Goal: Information Seeking & Learning: Understand process/instructions

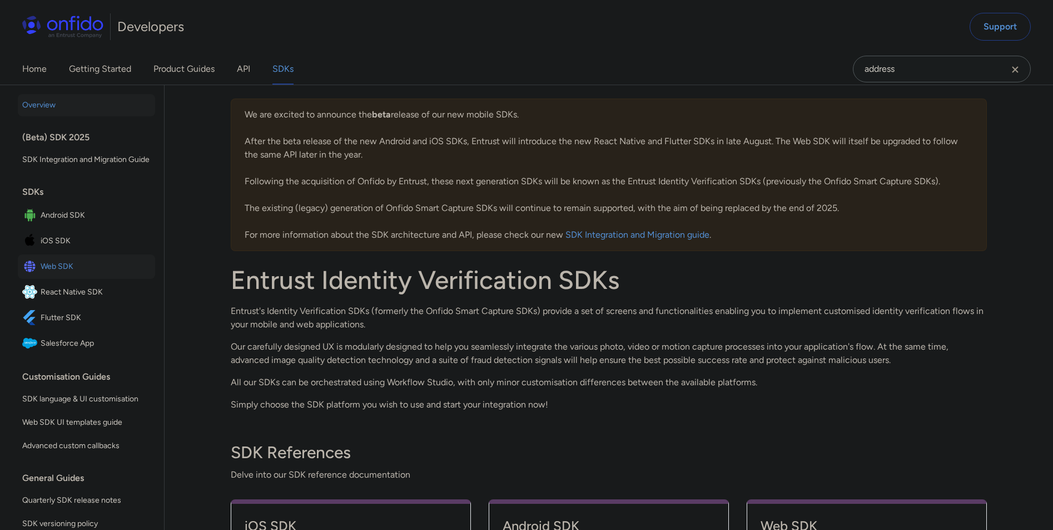
click at [71, 274] on span "Web SDK" at bounding box center [96, 267] width 110 height 16
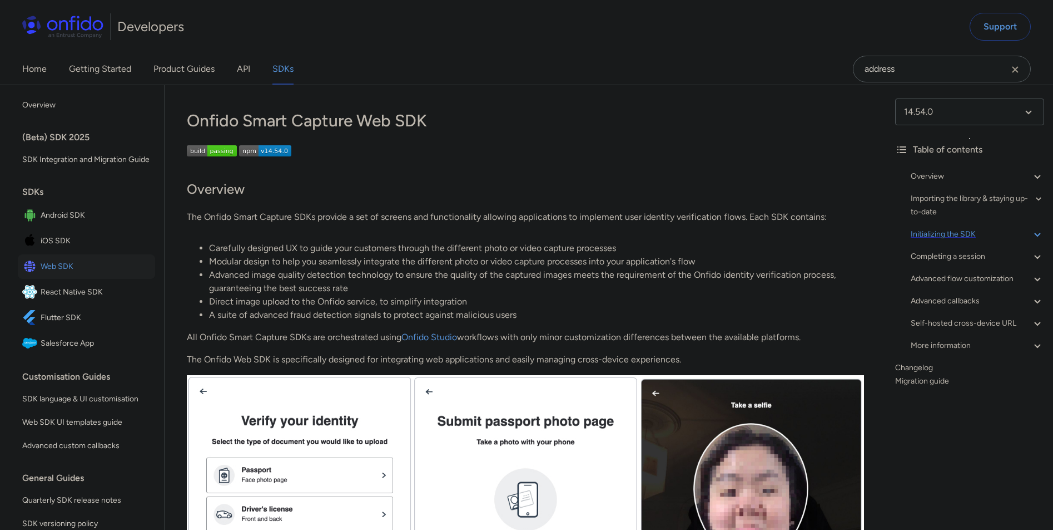
click at [969, 236] on div "Initializing the SDK" at bounding box center [977, 233] width 133 height 13
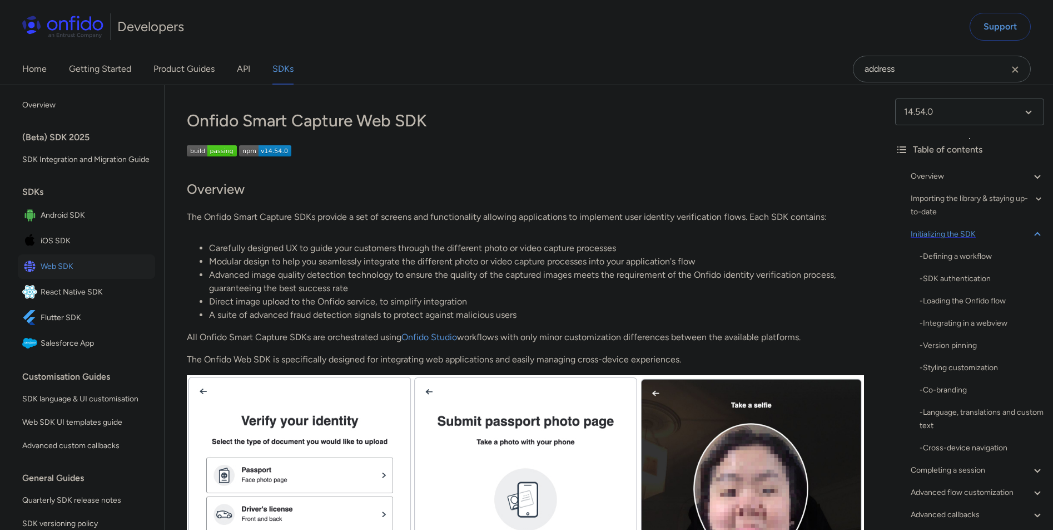
scroll to position [2111, 0]
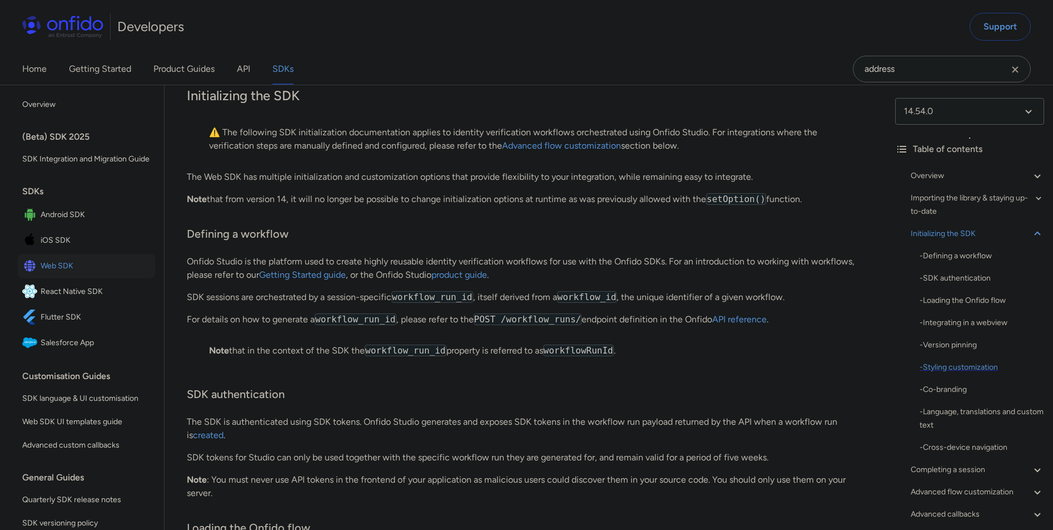
click at [969, 367] on div "- Styling customization" at bounding box center [982, 366] width 125 height 13
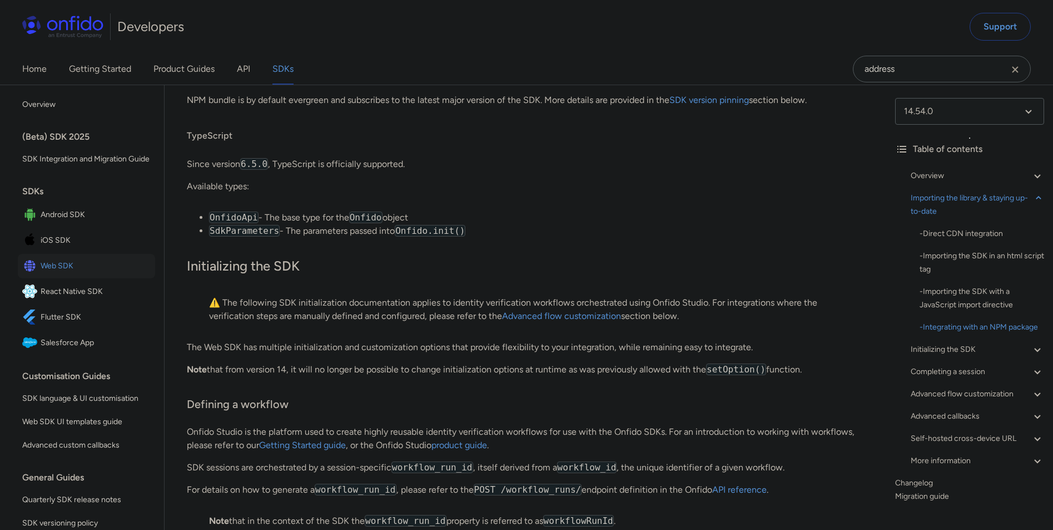
scroll to position [1927, 0]
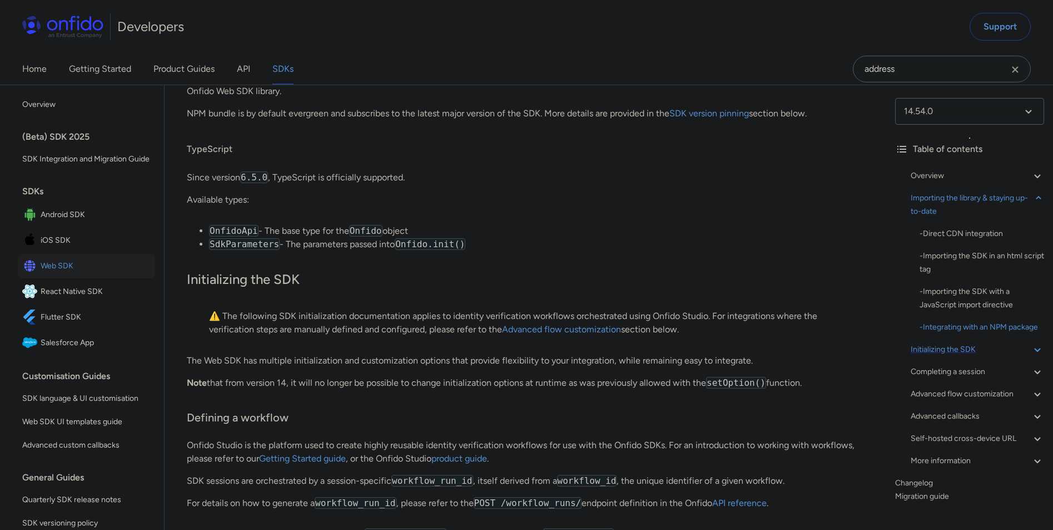
click at [978, 356] on div "Initializing the SDK" at bounding box center [977, 349] width 133 height 13
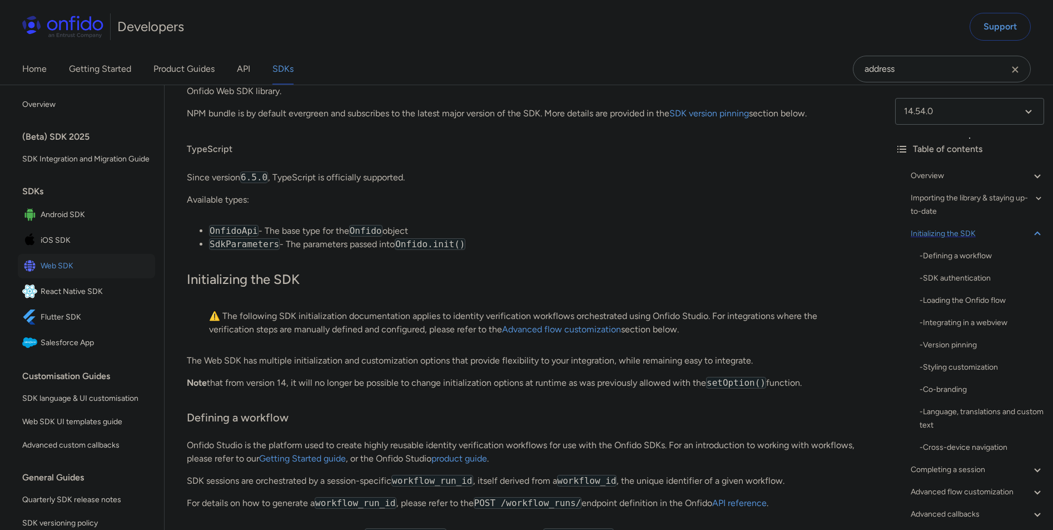
scroll to position [2111, 0]
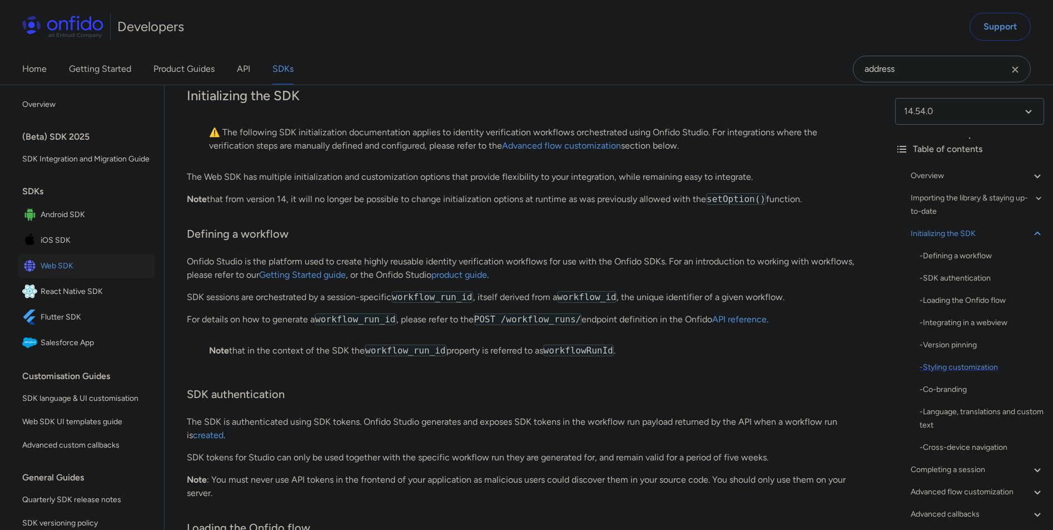
click at [966, 368] on div "- Styling customization" at bounding box center [982, 366] width 125 height 13
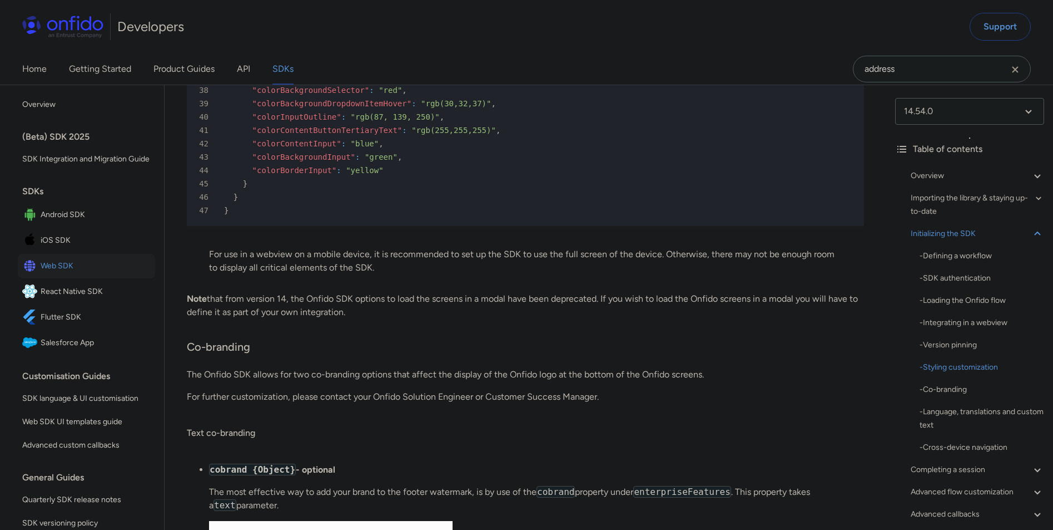
scroll to position [4302, 0]
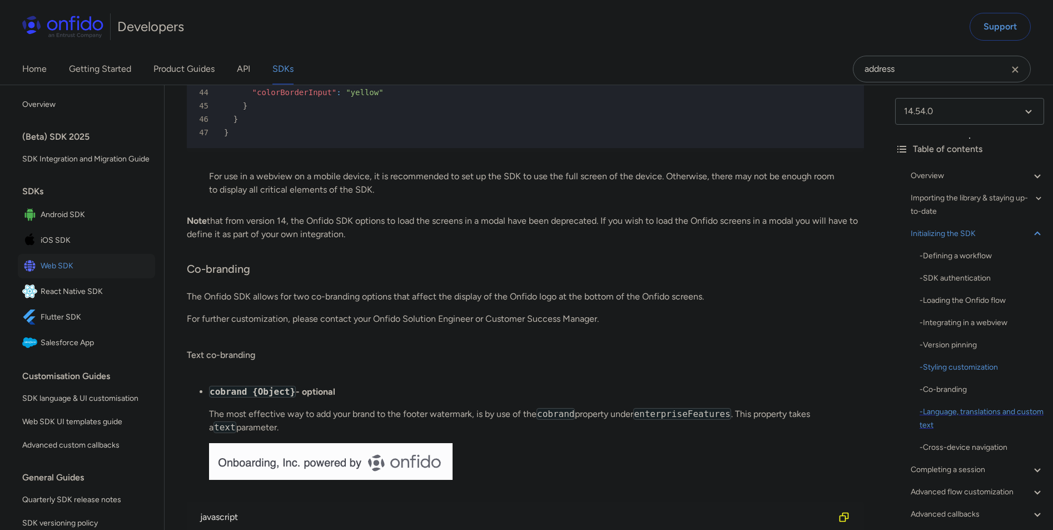
click at [955, 418] on div "- Language, translations and custom text" at bounding box center [982, 418] width 125 height 27
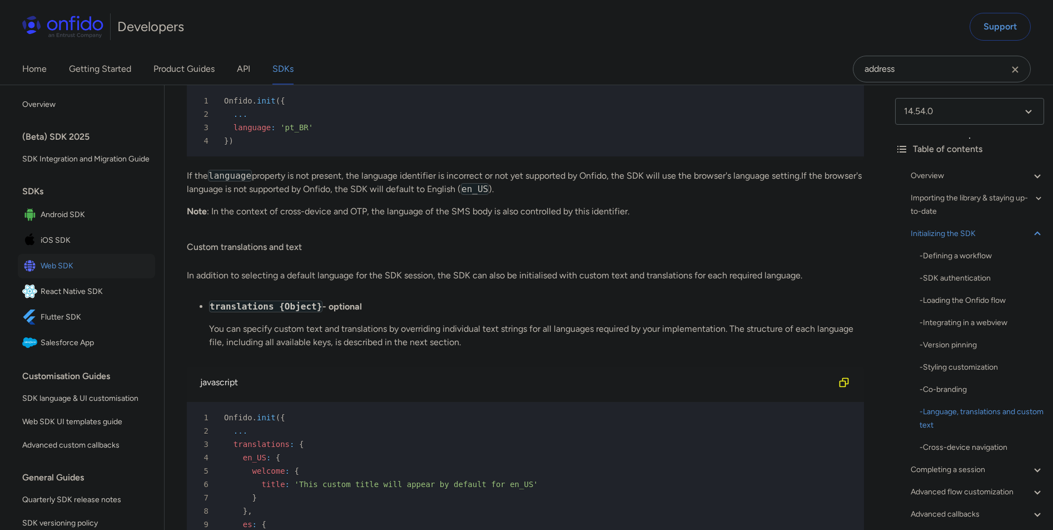
scroll to position [5409, 0]
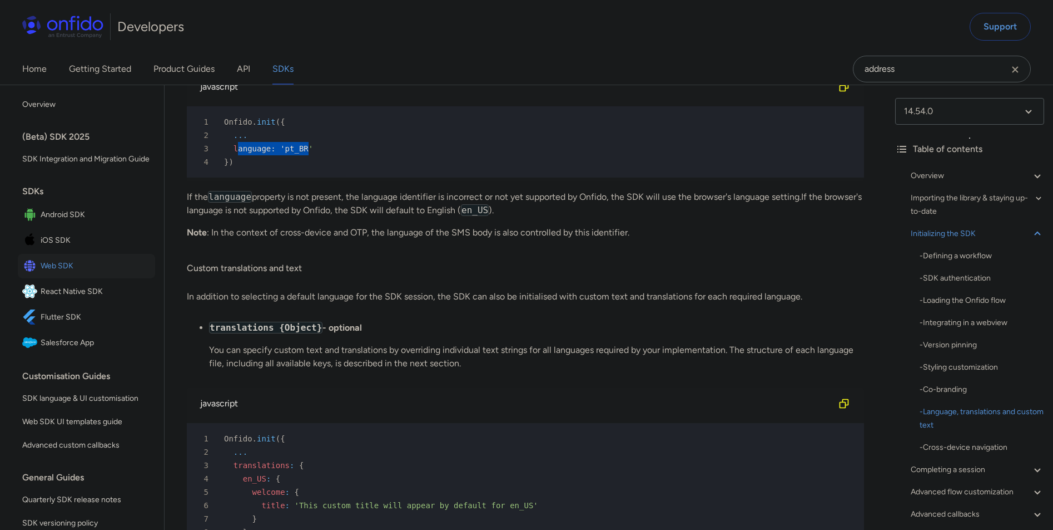
drag, startPoint x: 239, startPoint y: 223, endPoint x: 309, endPoint y: 223, distance: 70.1
click at [309, 155] on div "3 language : 'pt_BR'" at bounding box center [519, 148] width 657 height 13
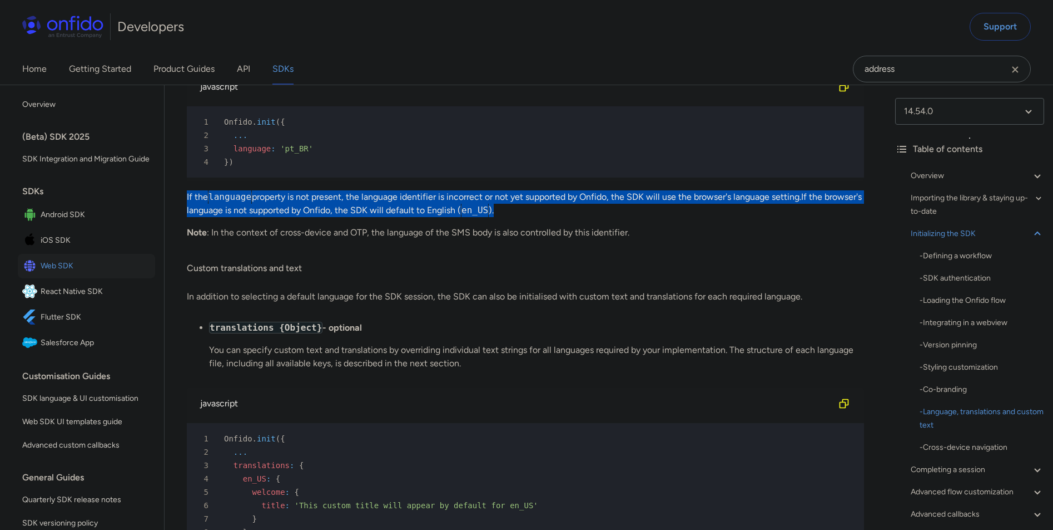
drag, startPoint x: 187, startPoint y: 278, endPoint x: 525, endPoint y: 300, distance: 338.9
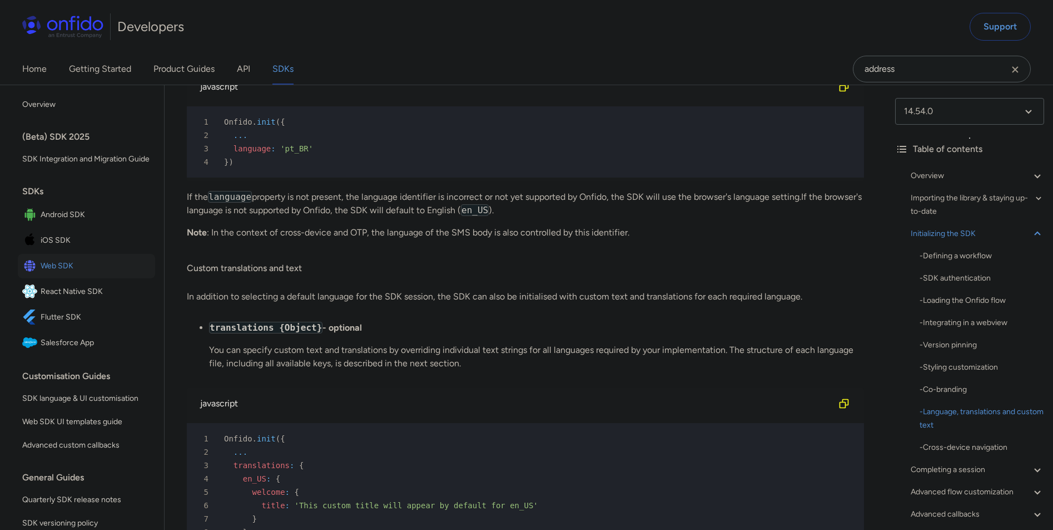
click at [399, 239] on p "Note : In the context of cross-device and OTP, the language of the SMS body is …" at bounding box center [525, 232] width 677 height 13
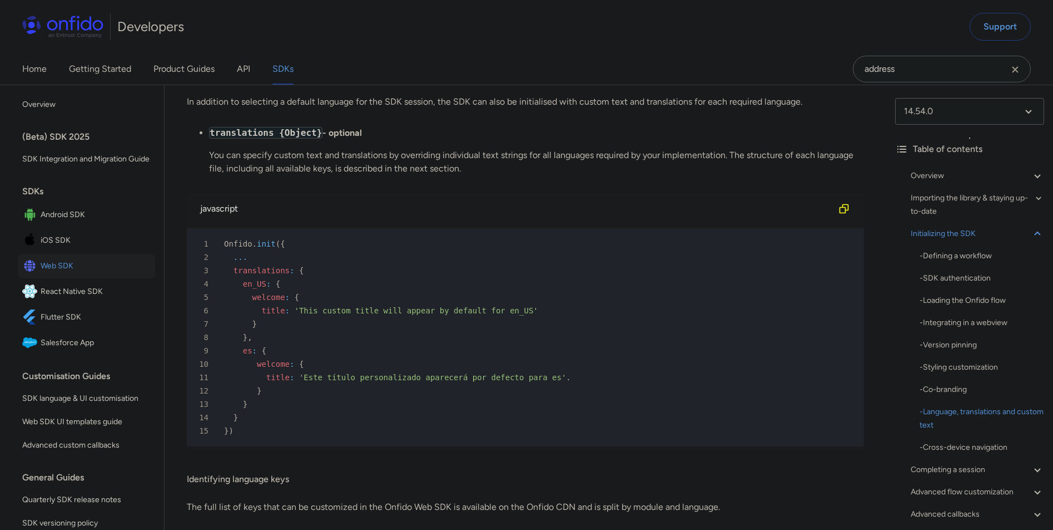
scroll to position [5594, 0]
